Goal: Information Seeking & Learning: Find specific page/section

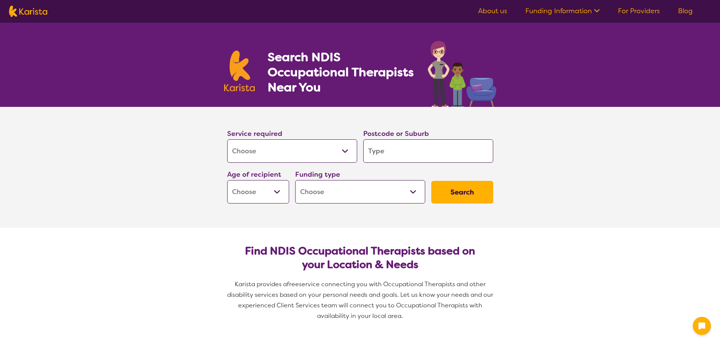
select select "[MEDICAL_DATA]"
click at [420, 146] on input "search" at bounding box center [428, 150] width 130 height 23
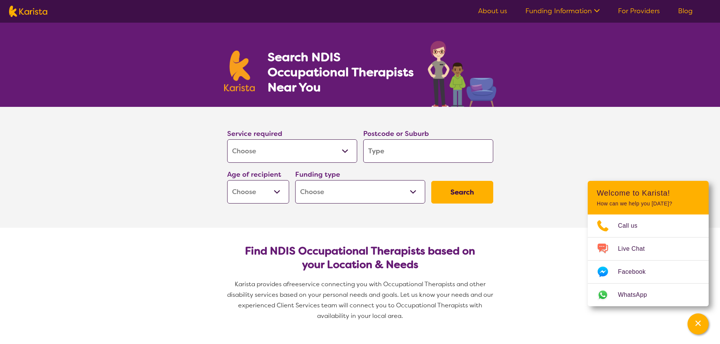
type input "2"
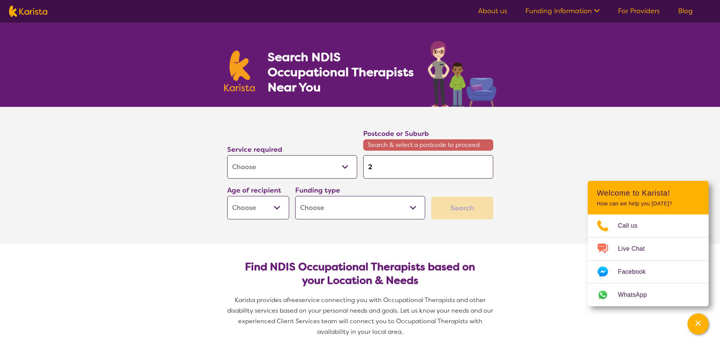
type input "24"
type input "243"
type input "2430"
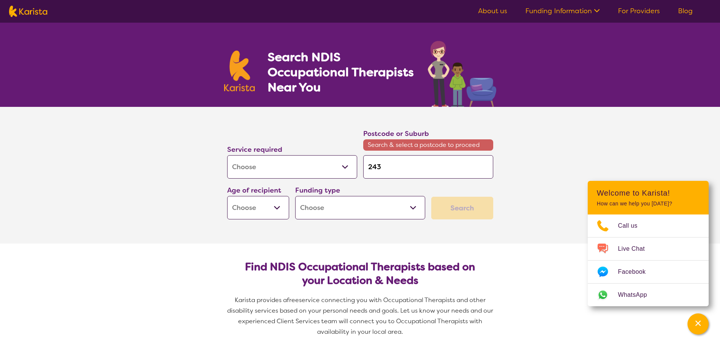
type input "2430"
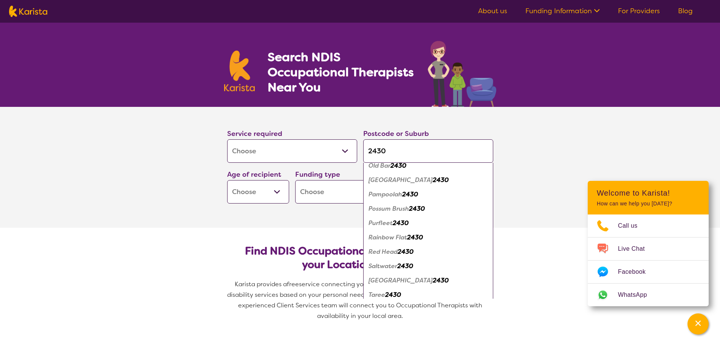
scroll to position [416, 0]
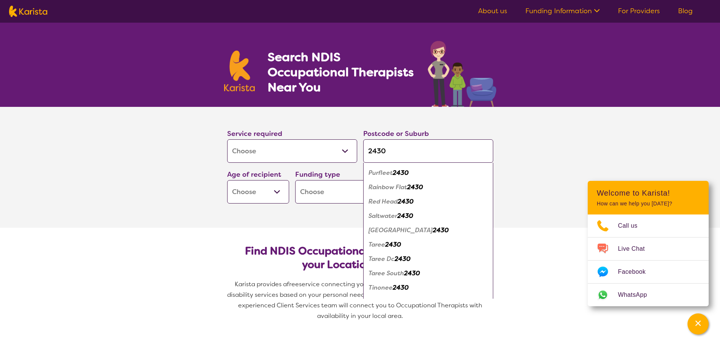
type input "2430"
click at [392, 246] on em "2430" at bounding box center [393, 245] width 16 height 8
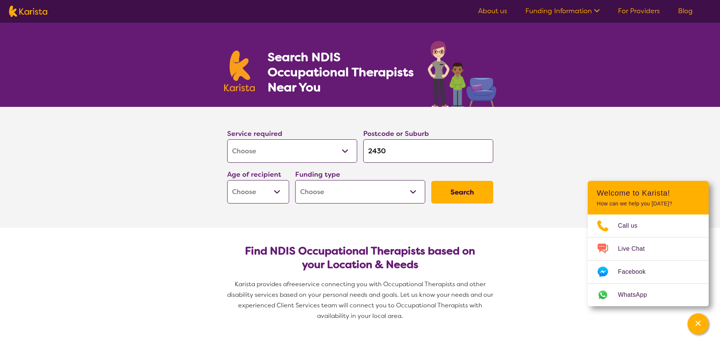
click at [279, 191] on select "Early Childhood - 0 to 9 Child - 10 to 11 Adolescent - 12 to 17 Adult - 18 to 6…" at bounding box center [258, 191] width 62 height 23
select select "AD"
click at [227, 180] on select "Early Childhood - 0 to 9 Child - 10 to 11 Adolescent - 12 to 17 Adult - 18 to 6…" at bounding box center [258, 191] width 62 height 23
select select "AD"
click at [411, 192] on select "Home Care Package (HCP) National Disability Insurance Scheme (NDIS) I don't know" at bounding box center [360, 191] width 130 height 23
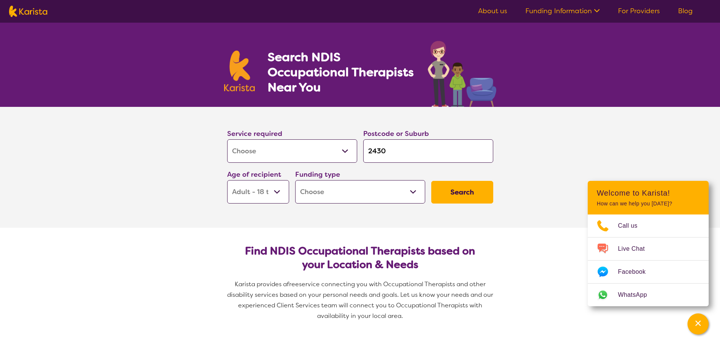
select select "NDIS"
click at [295, 180] on select "Home Care Package (HCP) National Disability Insurance Scheme (NDIS) I don't know" at bounding box center [360, 191] width 130 height 23
select select "NDIS"
click at [457, 193] on button "Search" at bounding box center [462, 192] width 62 height 23
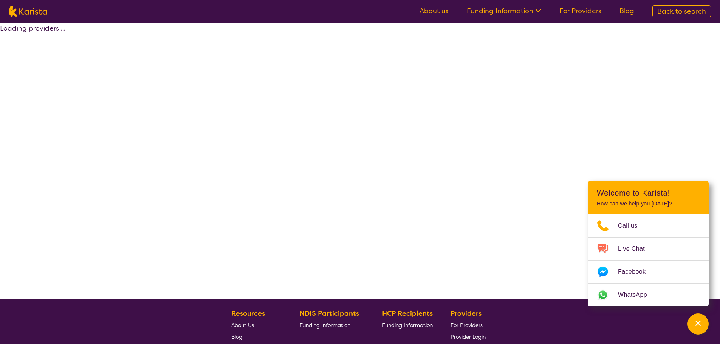
select select "by_score"
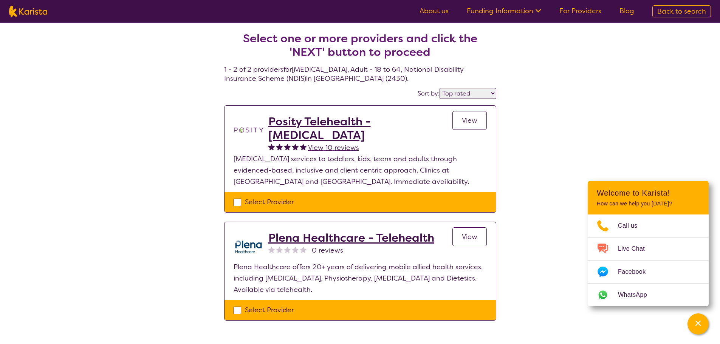
click at [472, 120] on span "View" at bounding box center [469, 120] width 15 height 9
click at [491, 93] on select "Highly reviewed Top rated" at bounding box center [467, 93] width 57 height 11
select select "highly_reviewed"
click at [440, 88] on select "Highly reviewed Top rated" at bounding box center [467, 93] width 57 height 11
